Goal: Transaction & Acquisition: Subscribe to service/newsletter

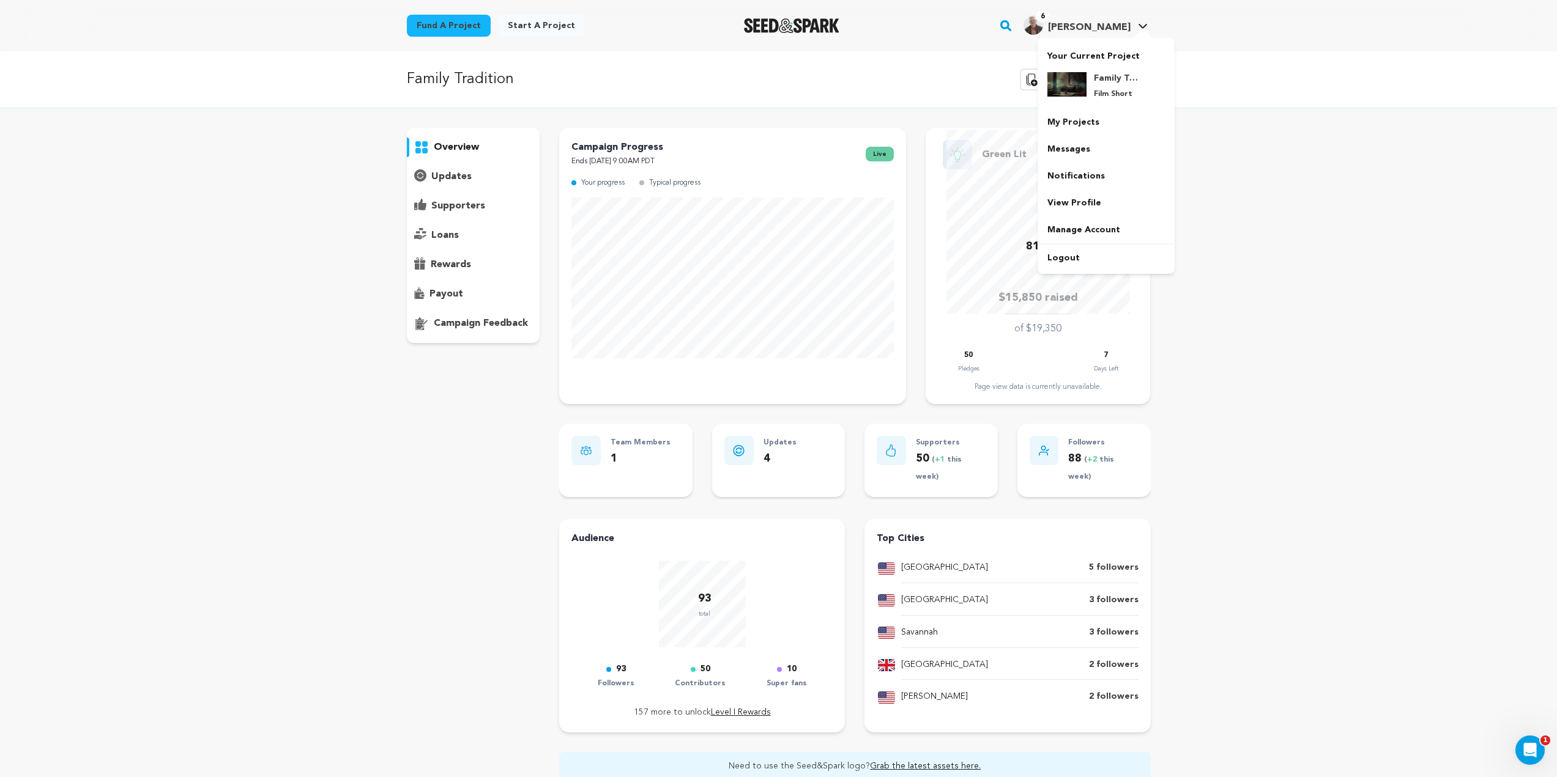
drag, startPoint x: 0, startPoint y: 0, endPoint x: 1127, endPoint y: 28, distance: 1127.7
click at [1127, 28] on span "[PERSON_NAME]" at bounding box center [1089, 28] width 83 height 10
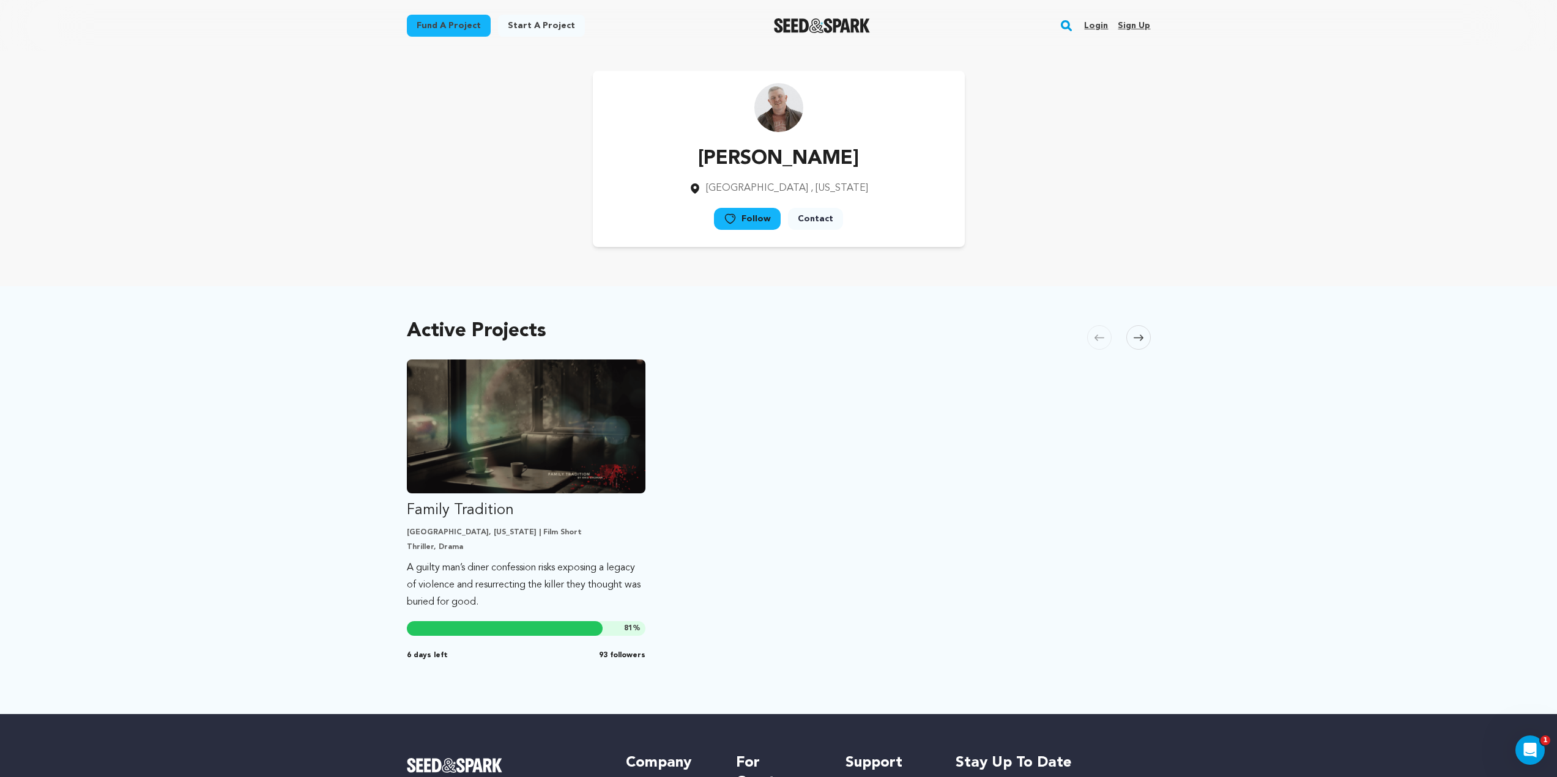
click at [1099, 28] on link "Login" at bounding box center [1096, 26] width 24 height 20
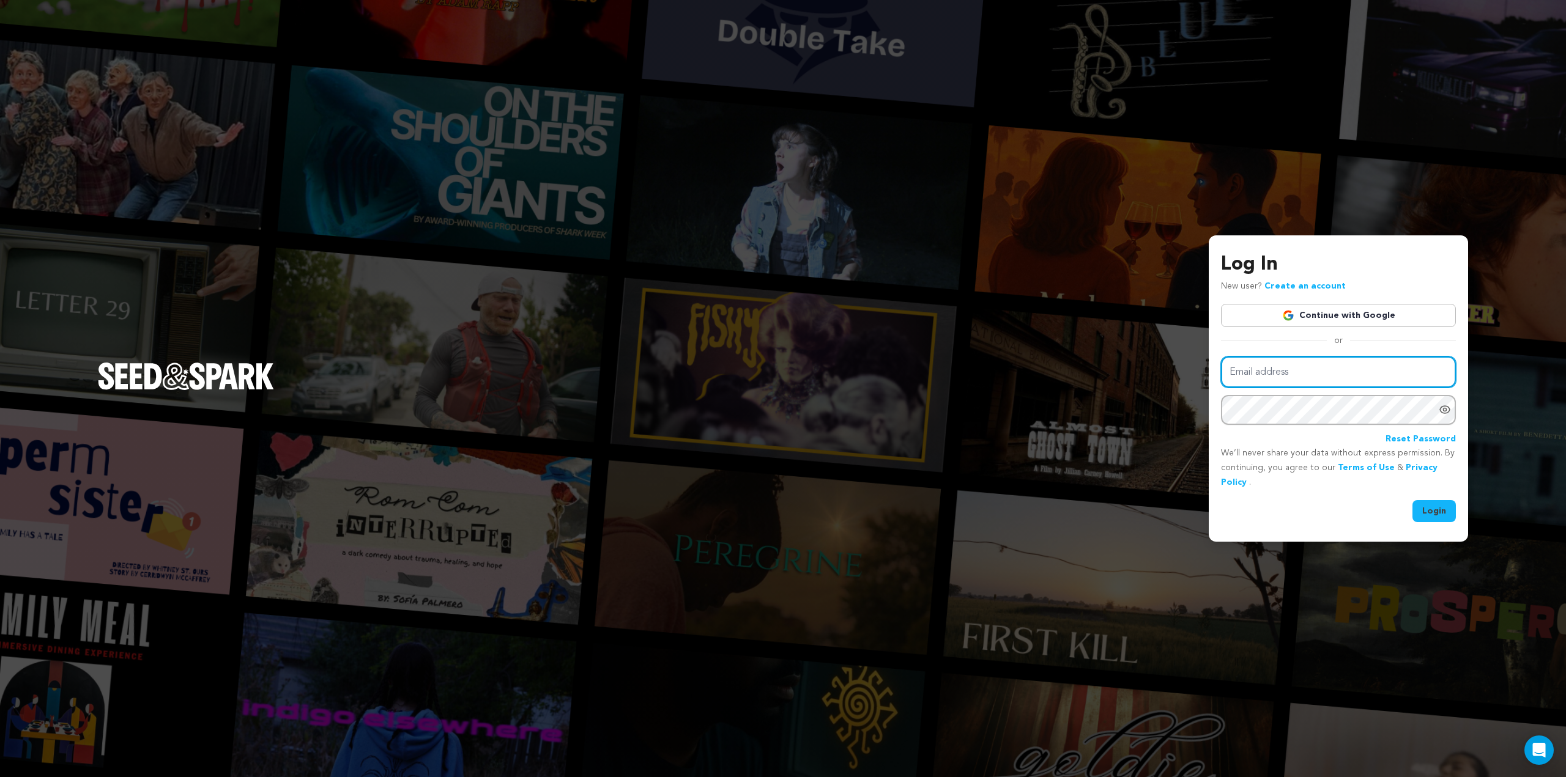
type input "kris@badbellaproductions.com"
click at [1430, 505] on button "Login" at bounding box center [1433, 511] width 43 height 22
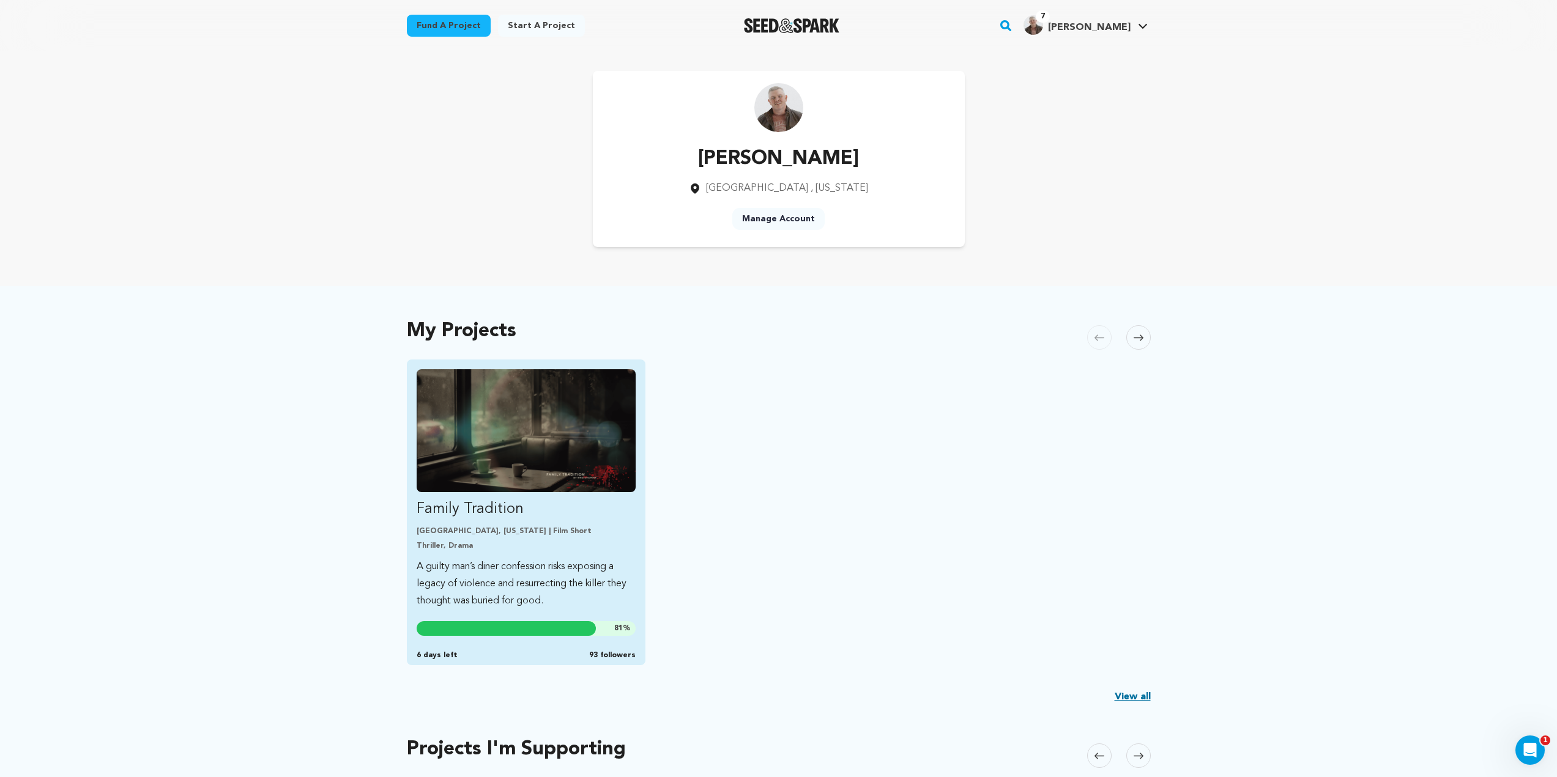
click at [527, 637] on div "81 % 6 days left 93 followers" at bounding box center [526, 640] width 219 height 39
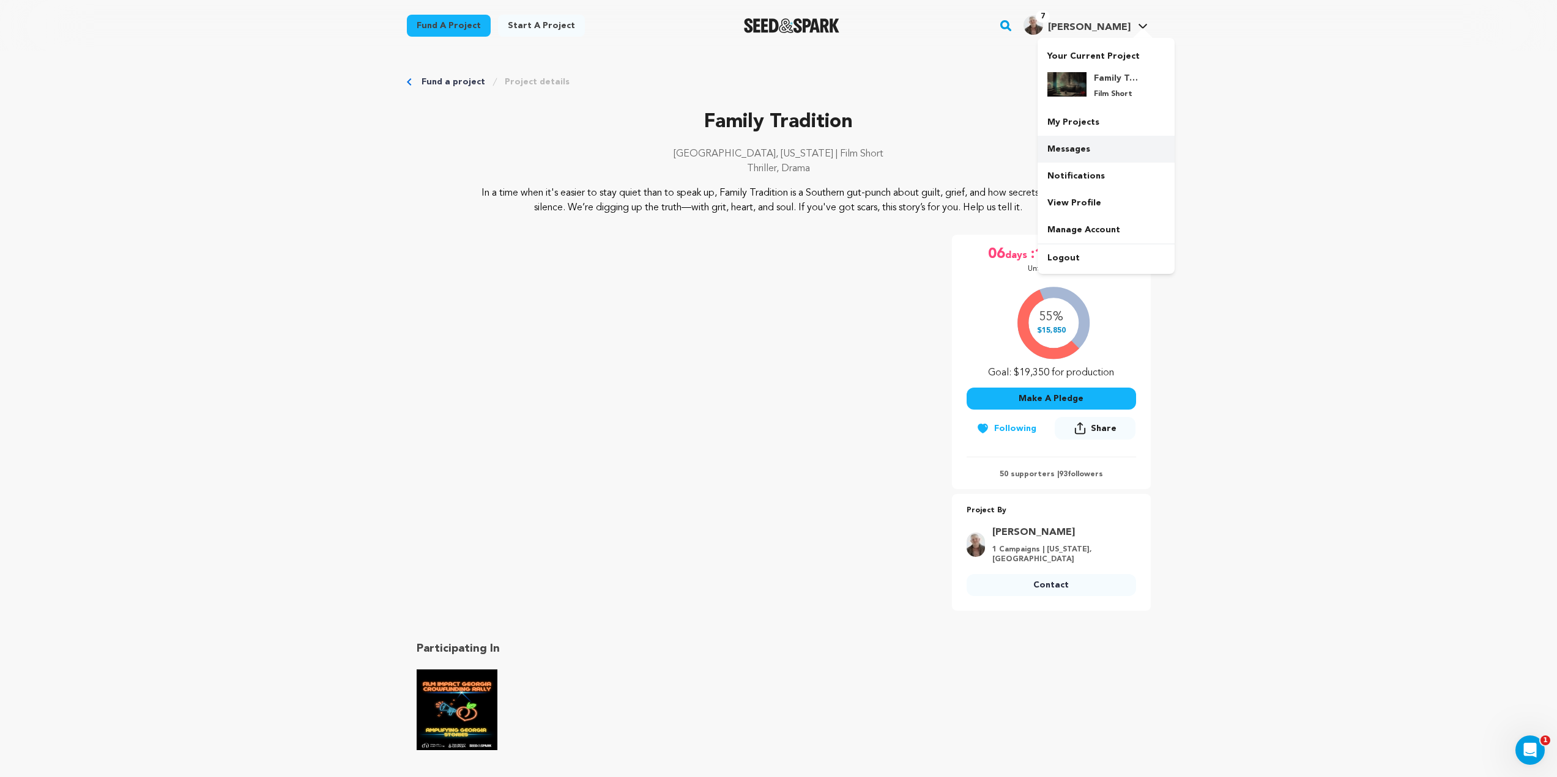
click at [1085, 150] on link "Messages" at bounding box center [1105, 149] width 137 height 27
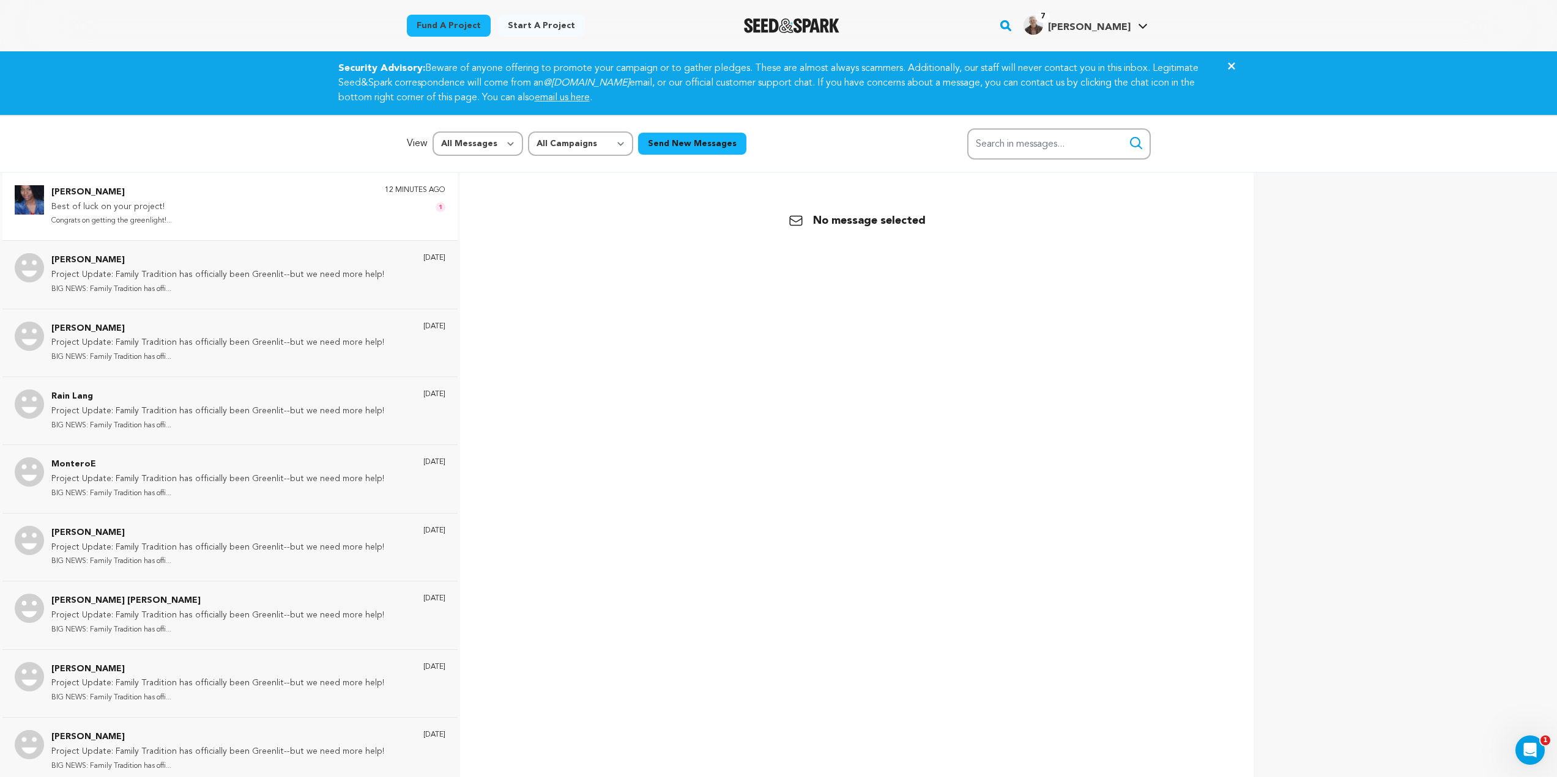
click at [168, 220] on p "Congrats on getting the greenlight!..." at bounding box center [111, 221] width 121 height 14
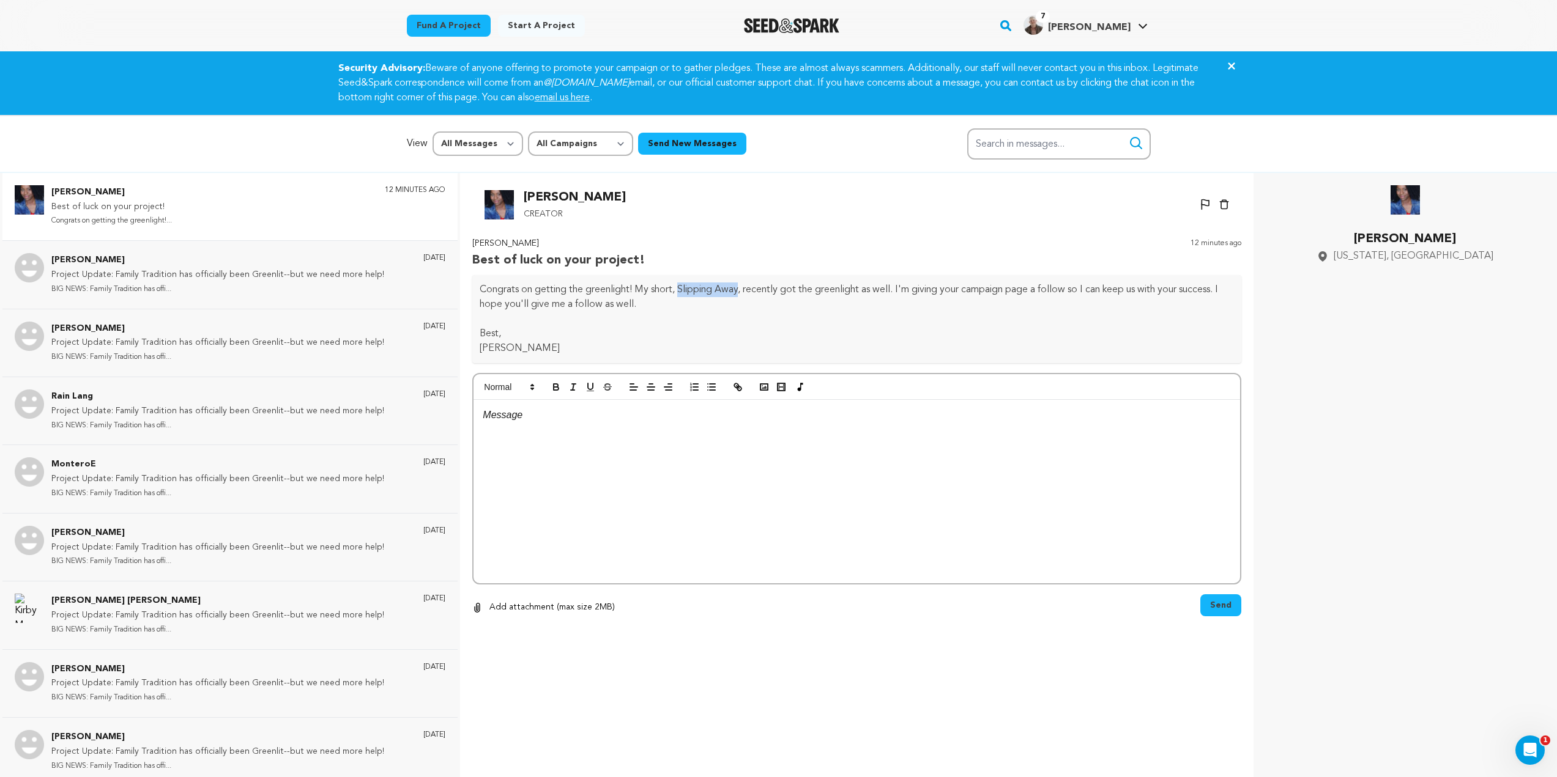
drag, startPoint x: 681, startPoint y: 289, endPoint x: 741, endPoint y: 288, distance: 60.0
click at [741, 288] on p "Congrats on getting the greenlight! My short, Slipping Away, recently got the g…" at bounding box center [857, 297] width 754 height 29
copy p "Slipping Away"
click at [439, 29] on link "Fund a project" at bounding box center [449, 26] width 84 height 22
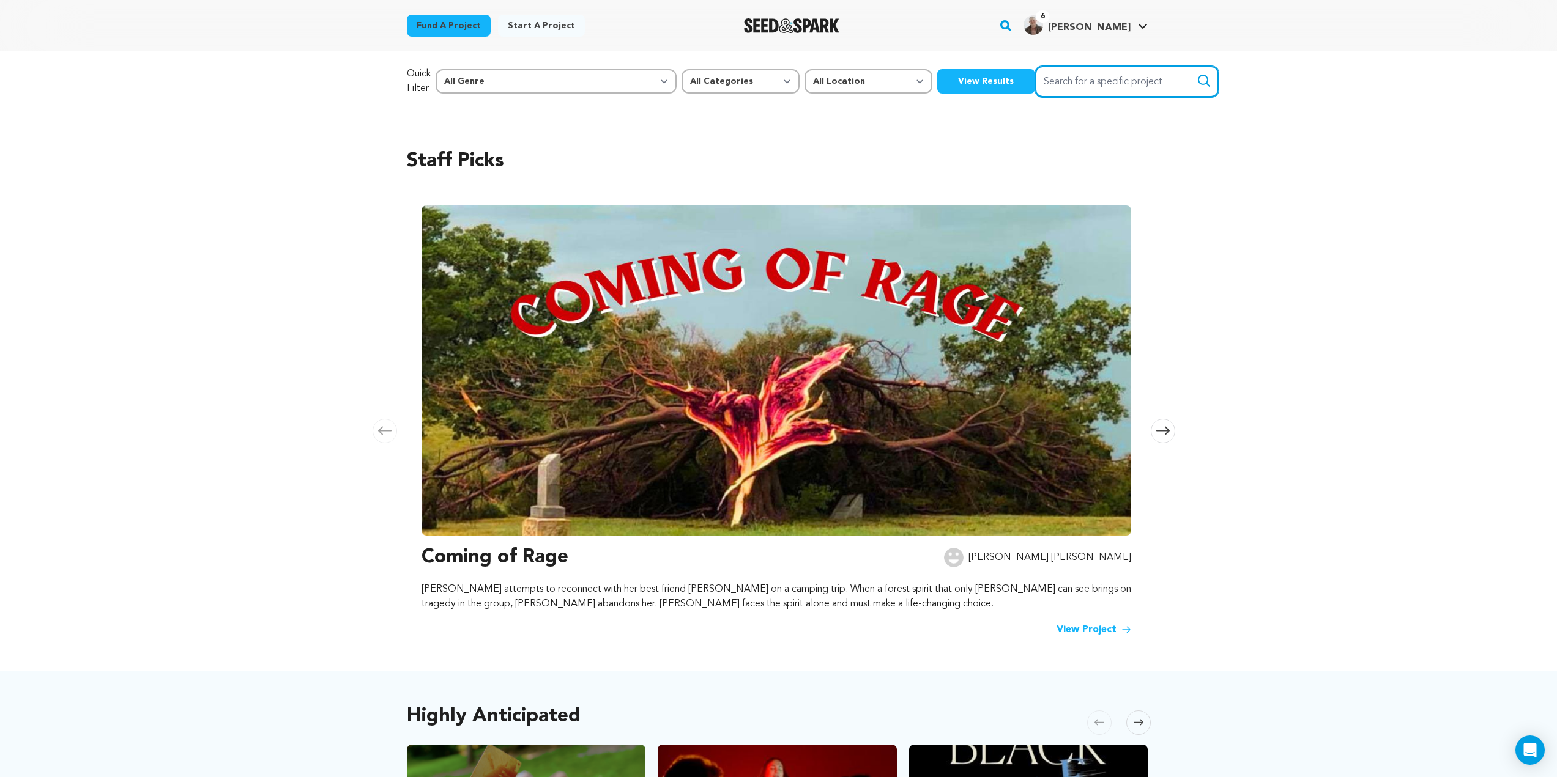
click at [1035, 88] on input "Search for a specific project" at bounding box center [1127, 81] width 184 height 31
paste input "Slipping Away"
type input "Slipping Away"
click at [1197, 73] on button "Search" at bounding box center [1204, 80] width 15 height 15
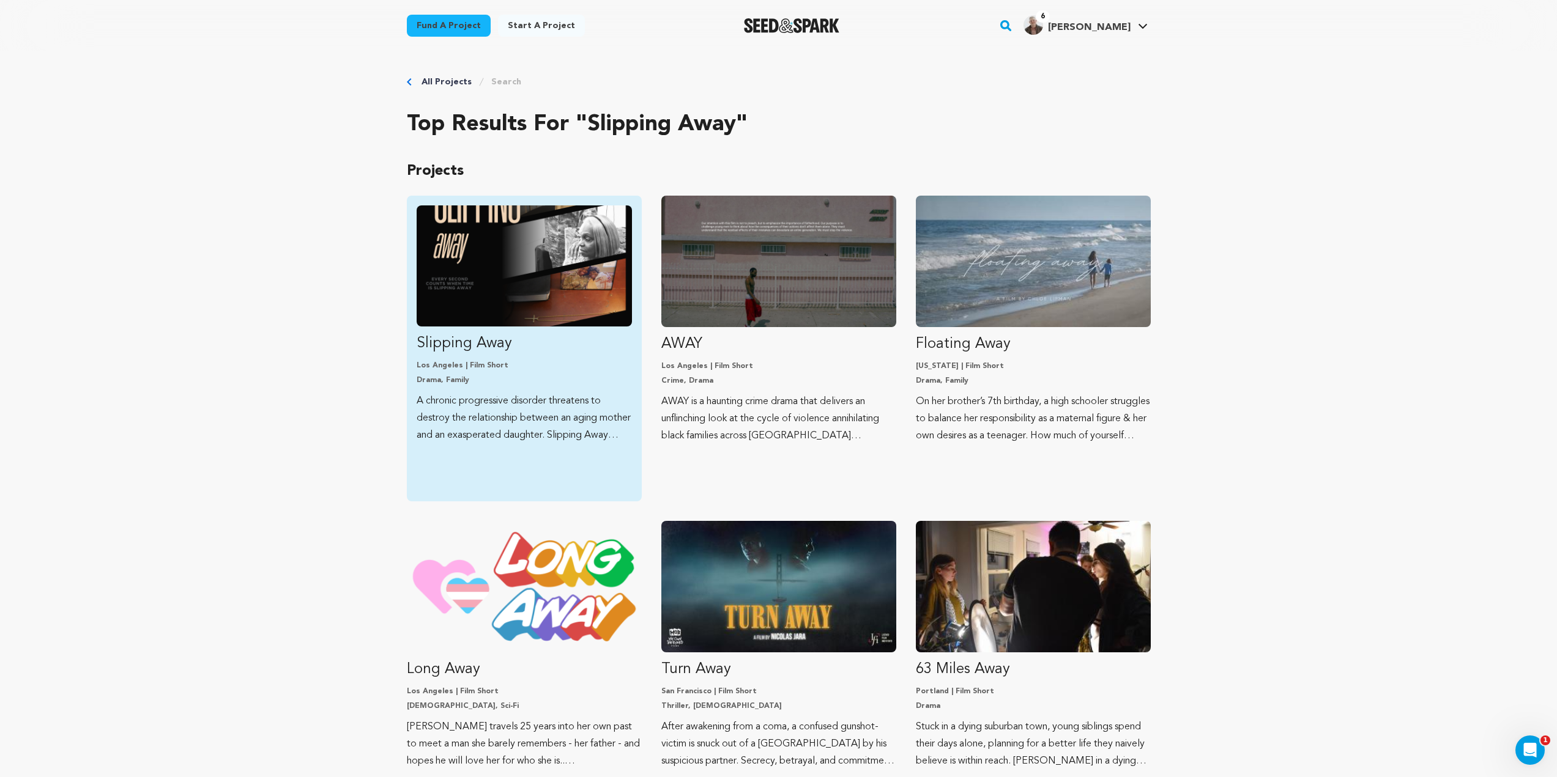
click at [536, 316] on img "Fund Slipping Away" at bounding box center [524, 266] width 215 height 121
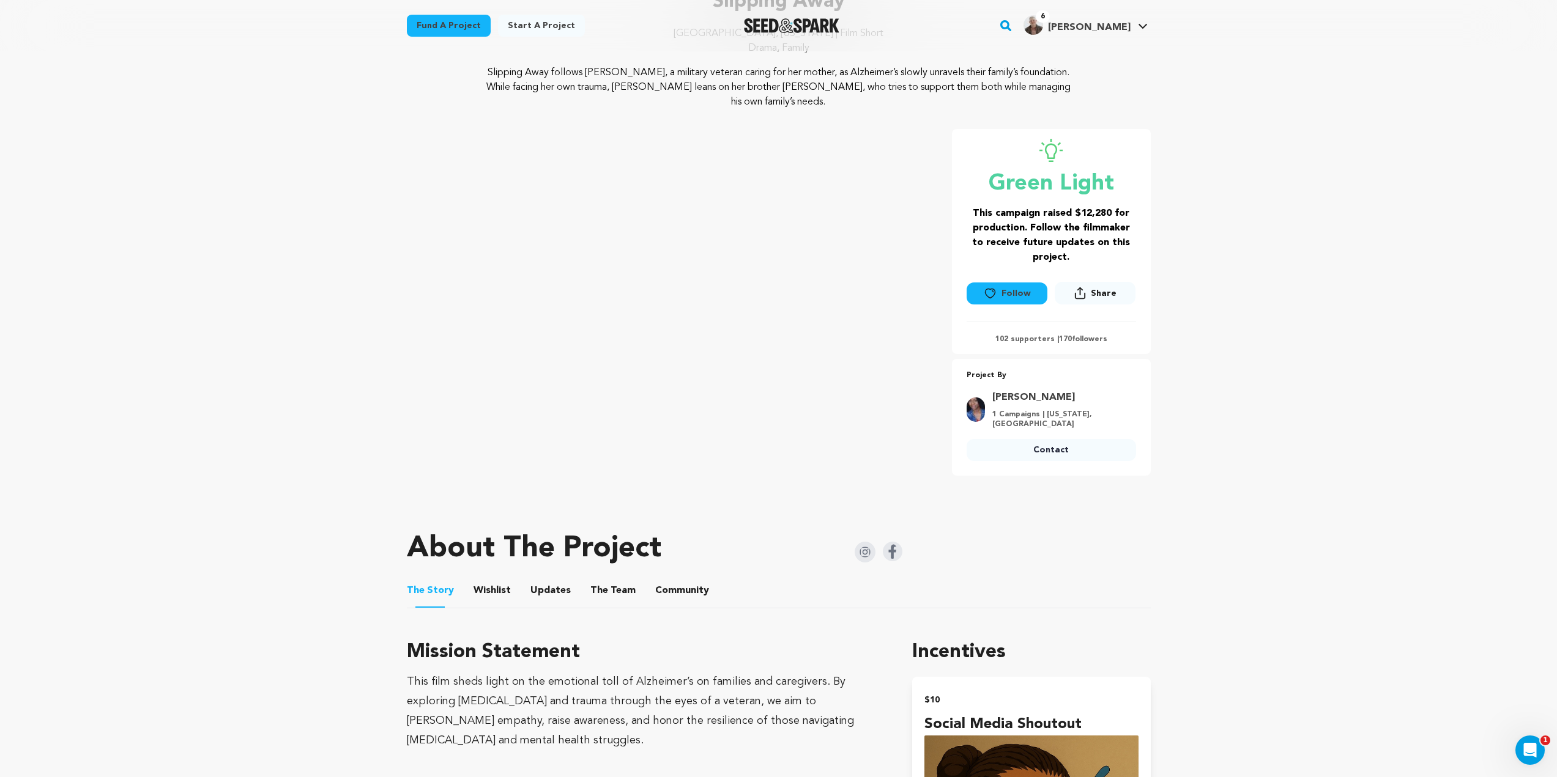
scroll to position [122, 0]
click at [1026, 281] on button "Follow" at bounding box center [1007, 292] width 81 height 22
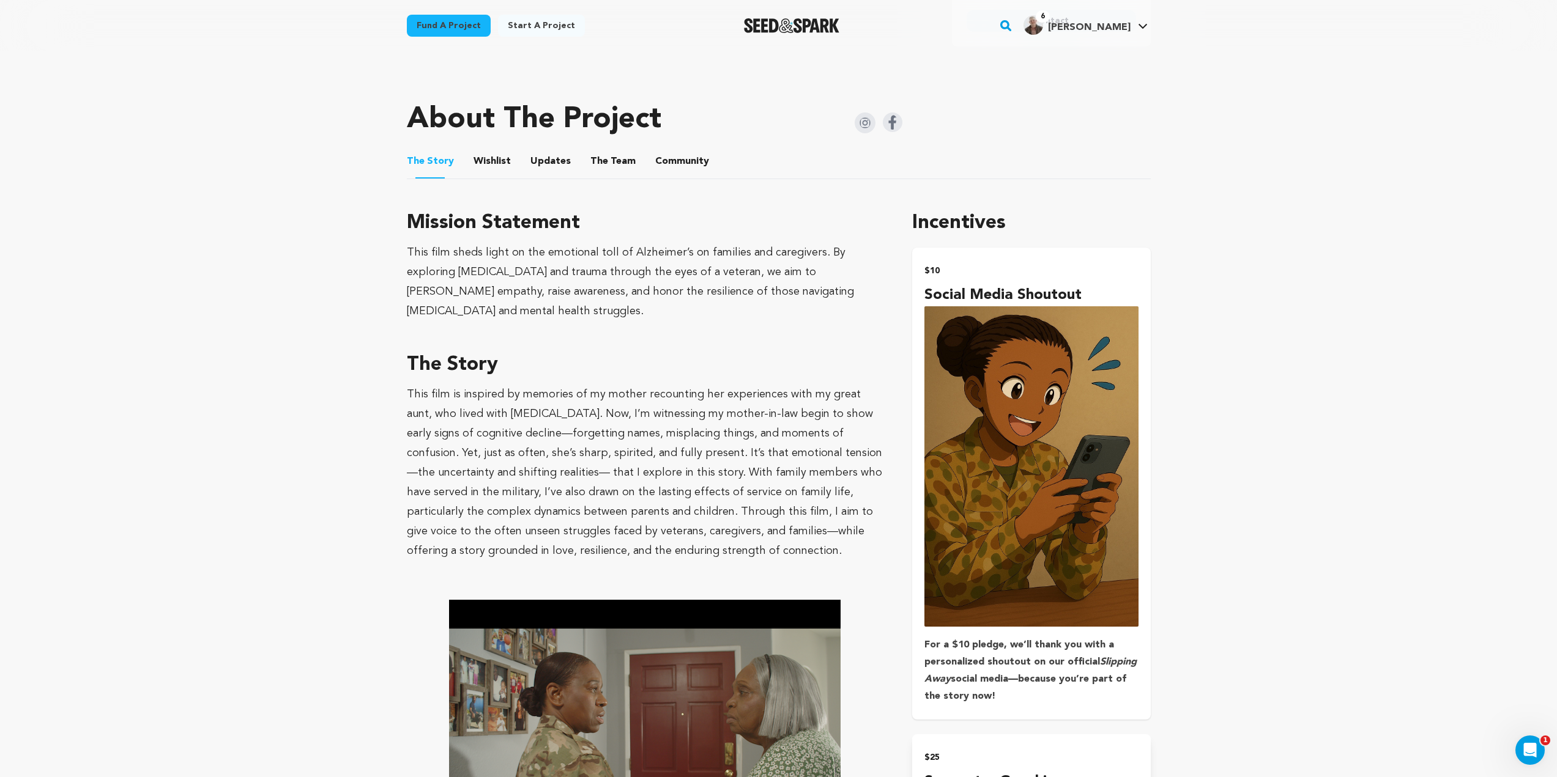
scroll to position [551, 0]
